Goal: Task Accomplishment & Management: Complete application form

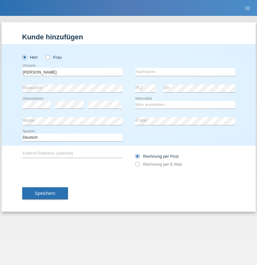
type input "David"
click at [185, 72] on input "text" at bounding box center [185, 72] width 100 height 8
type input "Senn"
select select "CH"
select select "en"
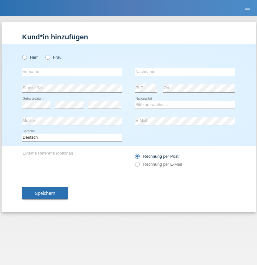
radio input "true"
click at [72, 72] on input "text" at bounding box center [72, 72] width 100 height 8
type input "Mohammad Qais"
click at [185, 72] on input "text" at bounding box center [185, 72] width 100 height 8
type input "Nemani"
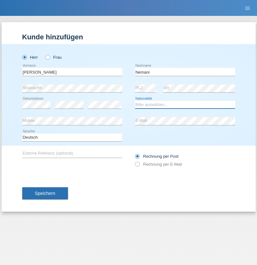
select select "AF"
select select "C"
select select "02"
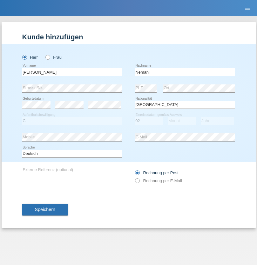
select select "01"
select select "2021"
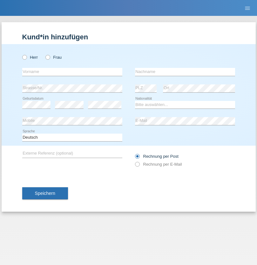
radio input "true"
click at [72, 72] on input "text" at bounding box center [72, 72] width 100 height 8
type input "Besart"
click at [185, 72] on input "text" at bounding box center [185, 72] width 100 height 8
type input "Emiri"
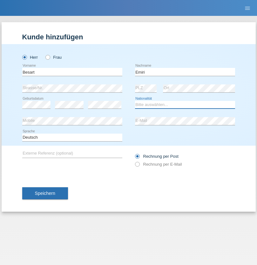
select select "XK"
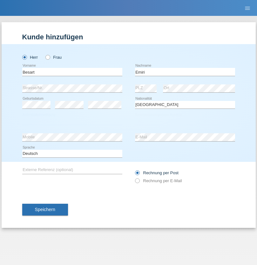
select select "C"
select select "04"
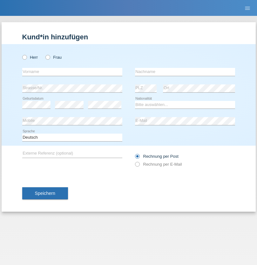
radio input "true"
click at [72, 72] on input "text" at bounding box center [72, 72] width 100 height 8
type input "[PERSON_NAME]"
click at [185, 72] on input "text" at bounding box center [185, 72] width 100 height 8
type input "Jacquet"
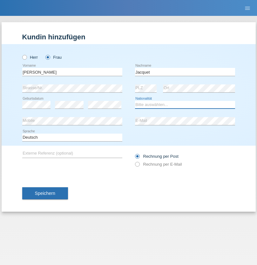
select select "CH"
radio input "true"
select select "DE"
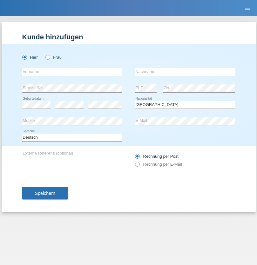
select select "C"
select select "07"
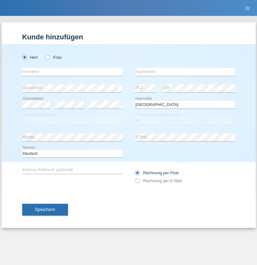
select select "11"
select select "1972"
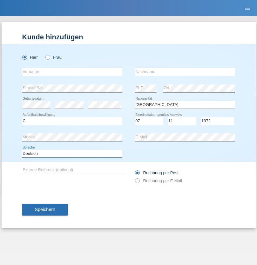
select select "en"
